Goal: Transaction & Acquisition: Purchase product/service

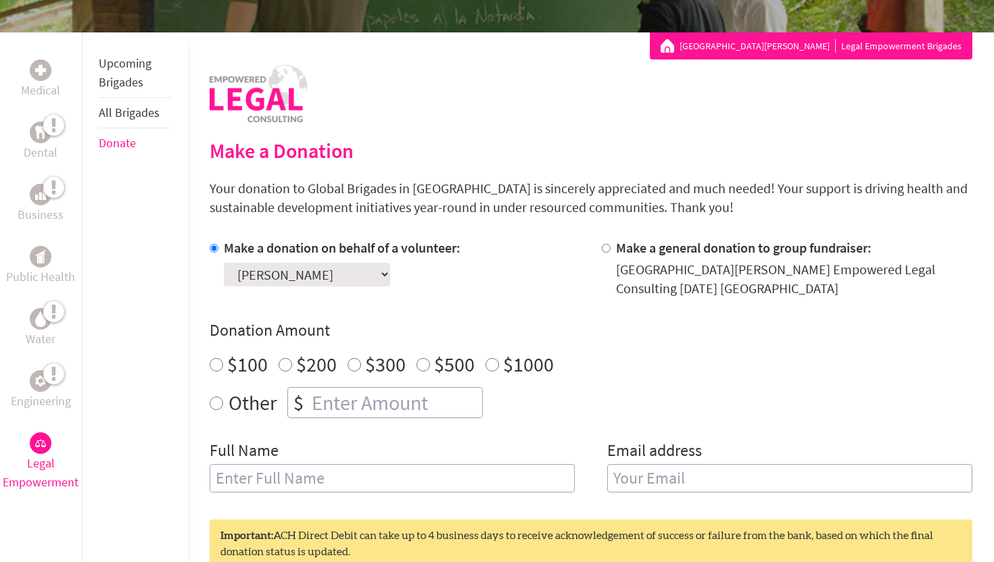
click at [347, 273] on select "Select a volunteer... [PERSON_NAME] [PERSON_NAME] [PERSON_NAME] [PERSON_NAME] […" at bounding box center [307, 275] width 166 height 24
select select "08F921F0-46B8-11F0-B8AC-42010A400003"
click at [224, 263] on select "Select a volunteer... [PERSON_NAME] [PERSON_NAME] [PERSON_NAME] [PERSON_NAME] […" at bounding box center [307, 275] width 166 height 24
click at [456, 317] on div "Make a donation on behalf of a volunteer: Select a volunteer... [PERSON_NAME] […" at bounding box center [591, 374] width 763 height 270
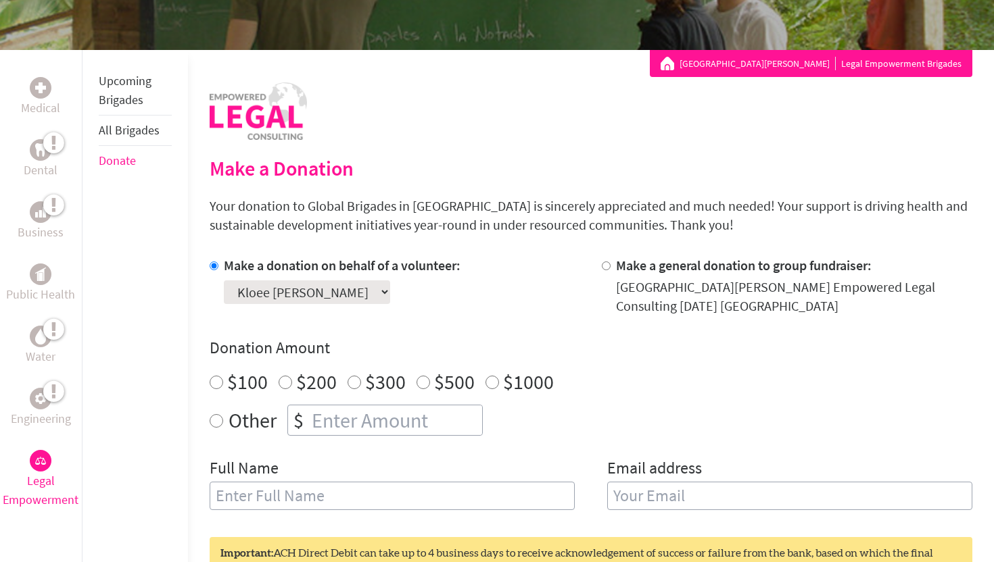
scroll to position [147, 0]
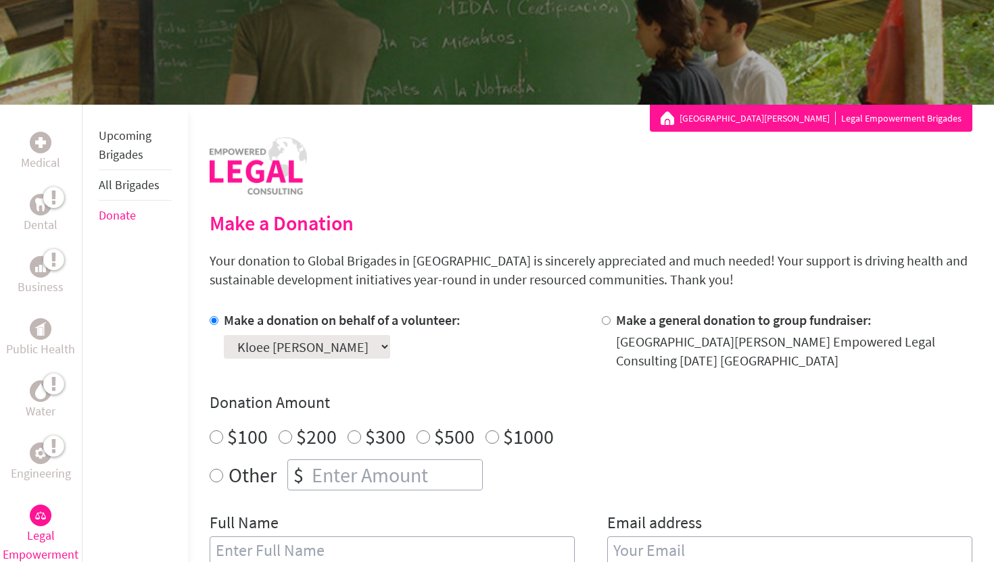
click at [124, 220] on link "Donate" at bounding box center [117, 216] width 37 height 16
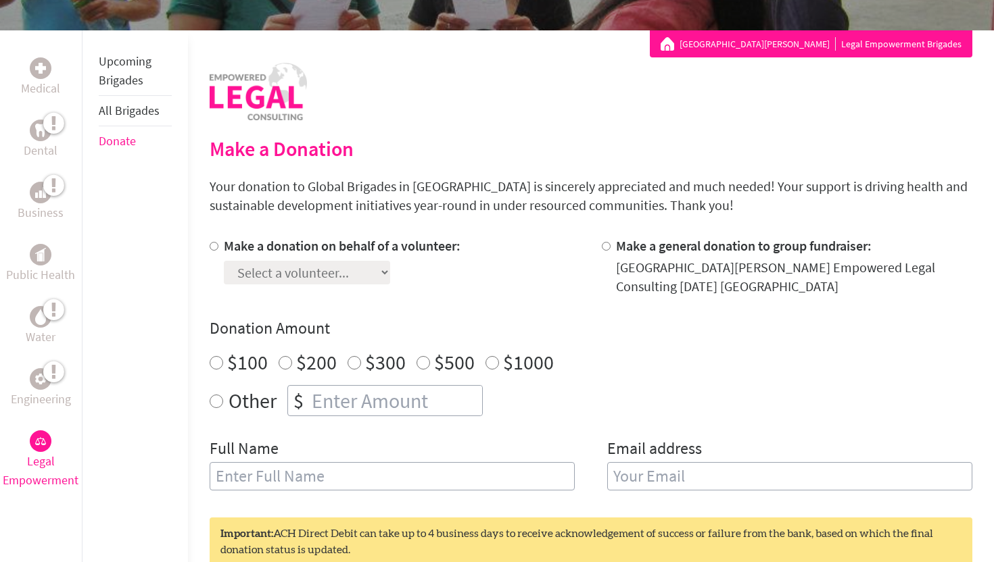
scroll to position [241, 0]
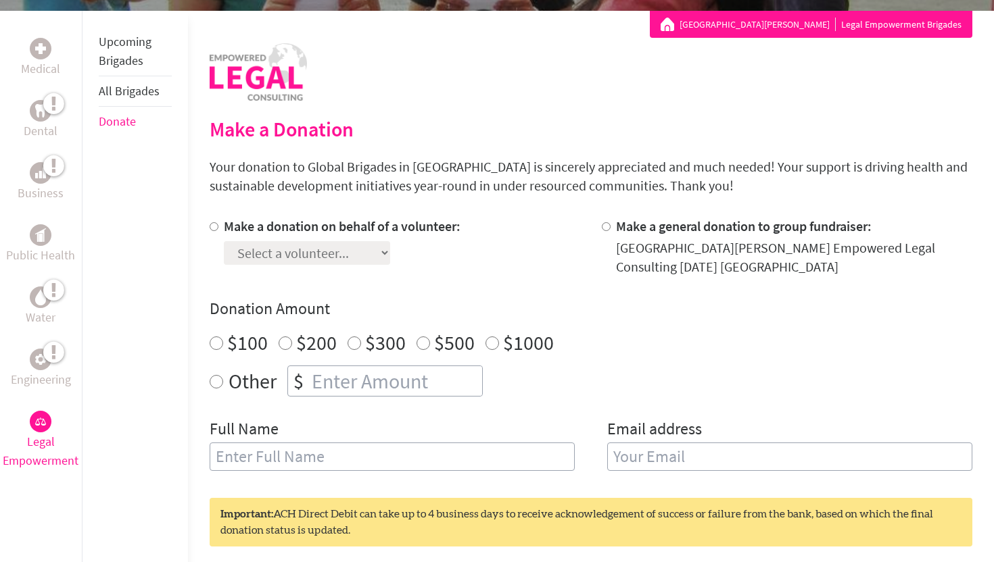
click at [214, 224] on input "Make a donation on behalf of a volunteer:" at bounding box center [214, 226] width 9 height 9
radio input "true"
click at [282, 258] on select "Select a volunteer... [PERSON_NAME] [PERSON_NAME] [PERSON_NAME] [PERSON_NAME] […" at bounding box center [307, 253] width 166 height 24
select select "08F921F0-46B8-11F0-B8AC-42010A400003"
click at [224, 241] on select "Select a volunteer... [PERSON_NAME] [PERSON_NAME] [PERSON_NAME] [PERSON_NAME] […" at bounding box center [307, 253] width 166 height 24
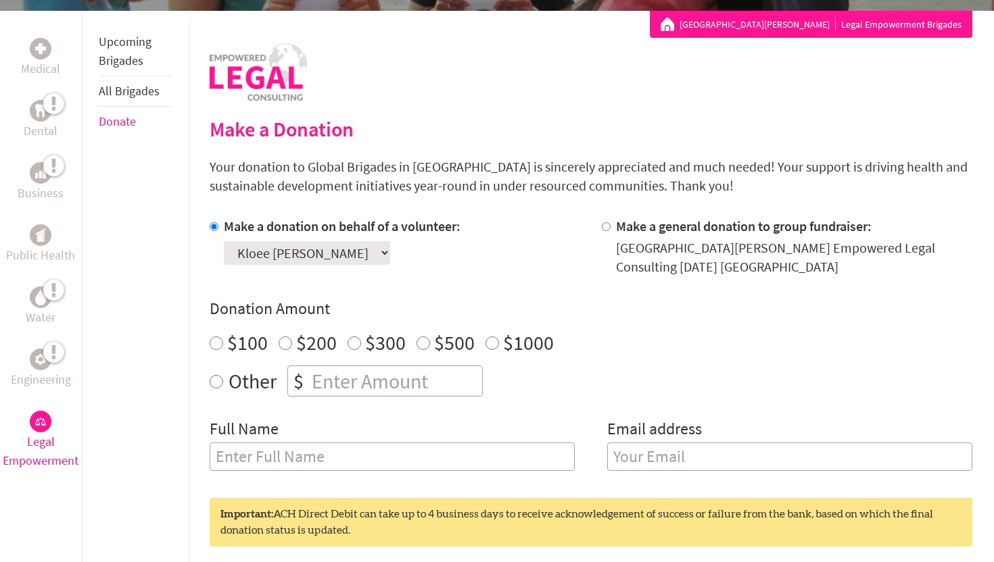
click at [468, 287] on div "Make a donation on behalf of a volunteer: Select a volunteer... [PERSON_NAME] […" at bounding box center [591, 352] width 763 height 270
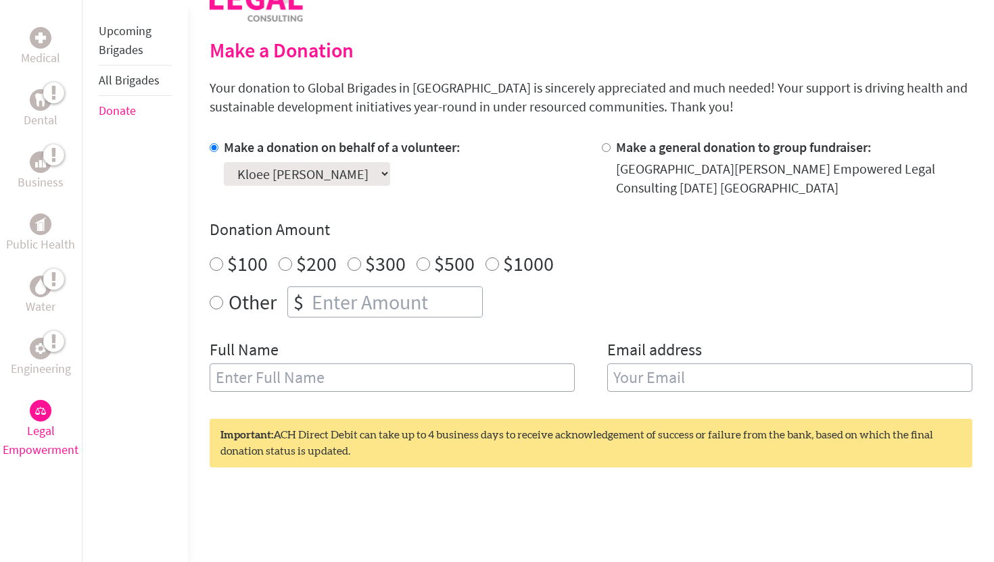
scroll to position [310, 0]
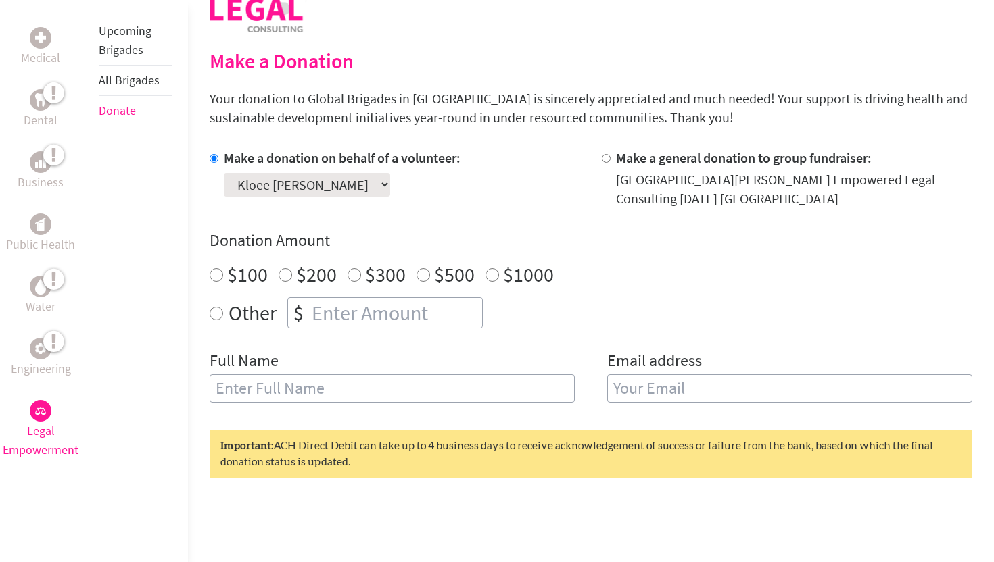
click at [486, 277] on input "$1000" at bounding box center [492, 275] width 14 height 14
radio input "true"
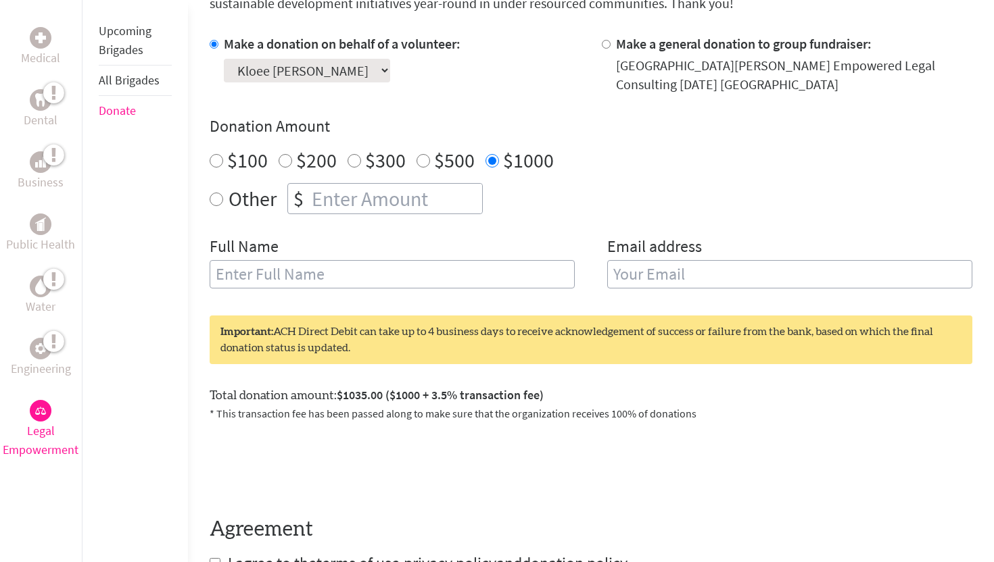
scroll to position [426, 0]
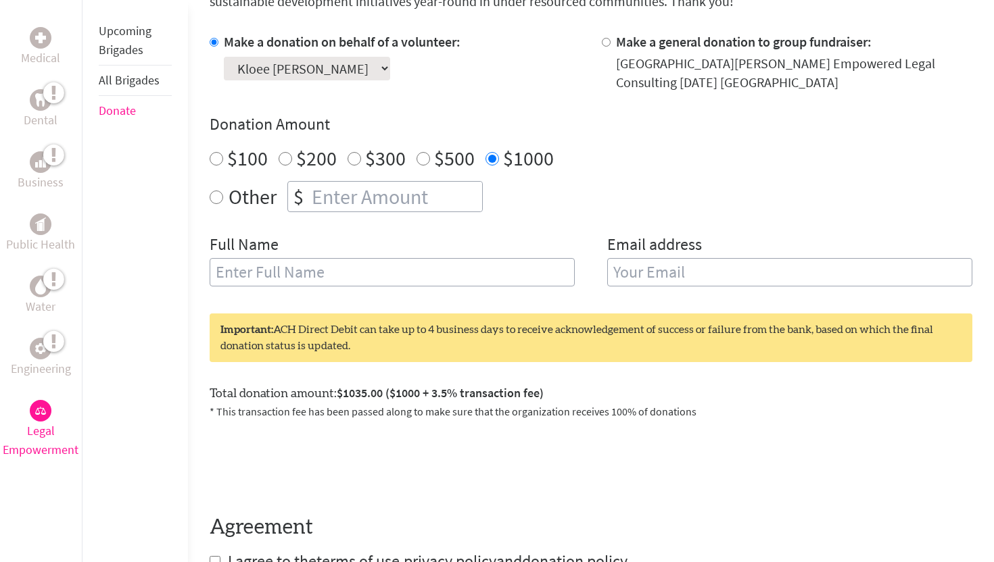
click at [489, 158] on input "$1000" at bounding box center [492, 159] width 14 height 14
click at [516, 230] on div "Make a donation on behalf of a volunteer: Select a volunteer... [PERSON_NAME] […" at bounding box center [591, 167] width 763 height 270
